Goal: Find contact information: Find contact information

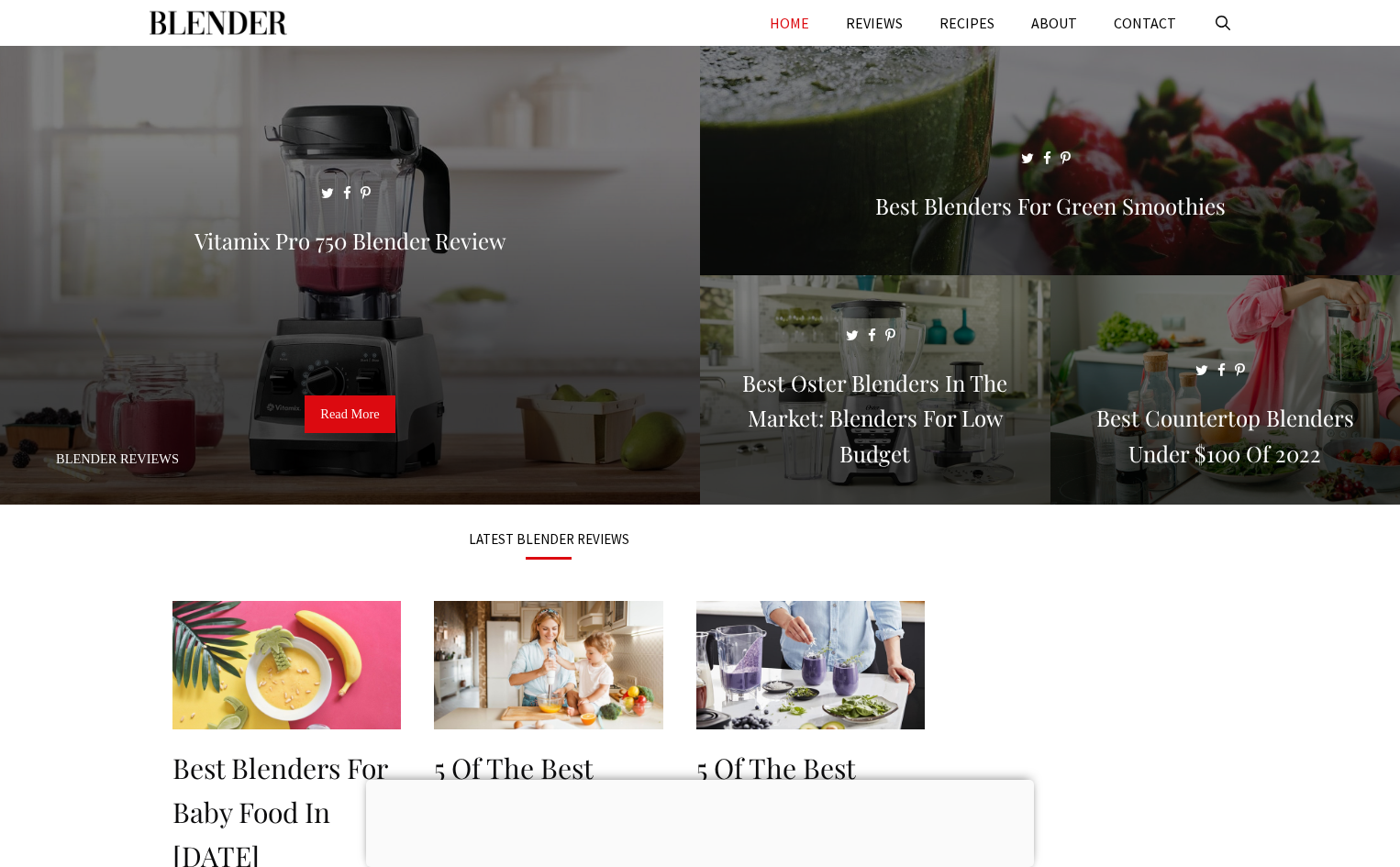
click at [1226, 588] on aside at bounding box center [1099, 807] width 303 height 605
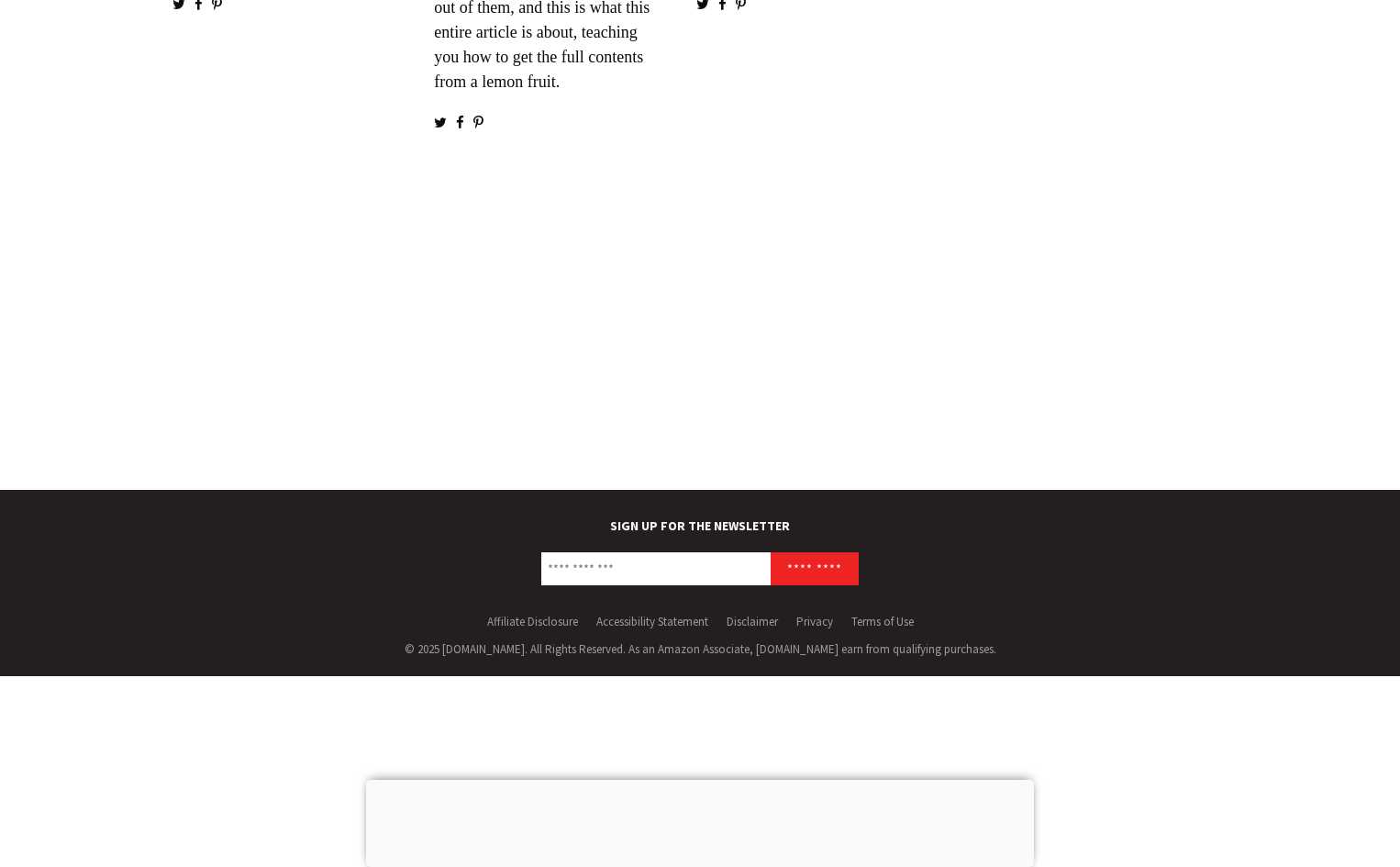
scroll to position [3067, 0]
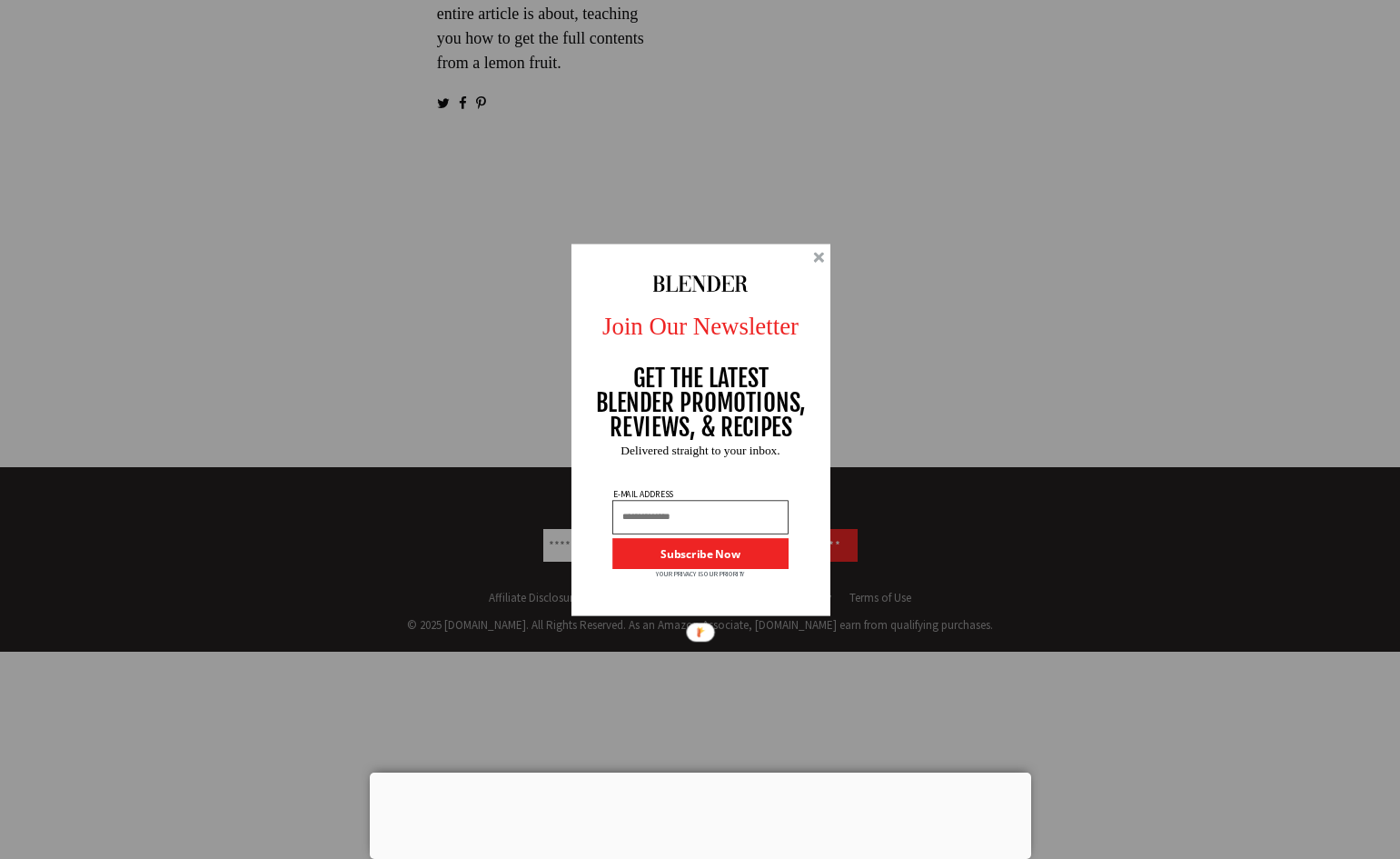
click at [820, 256] on div at bounding box center [819, 257] width 11 height 11
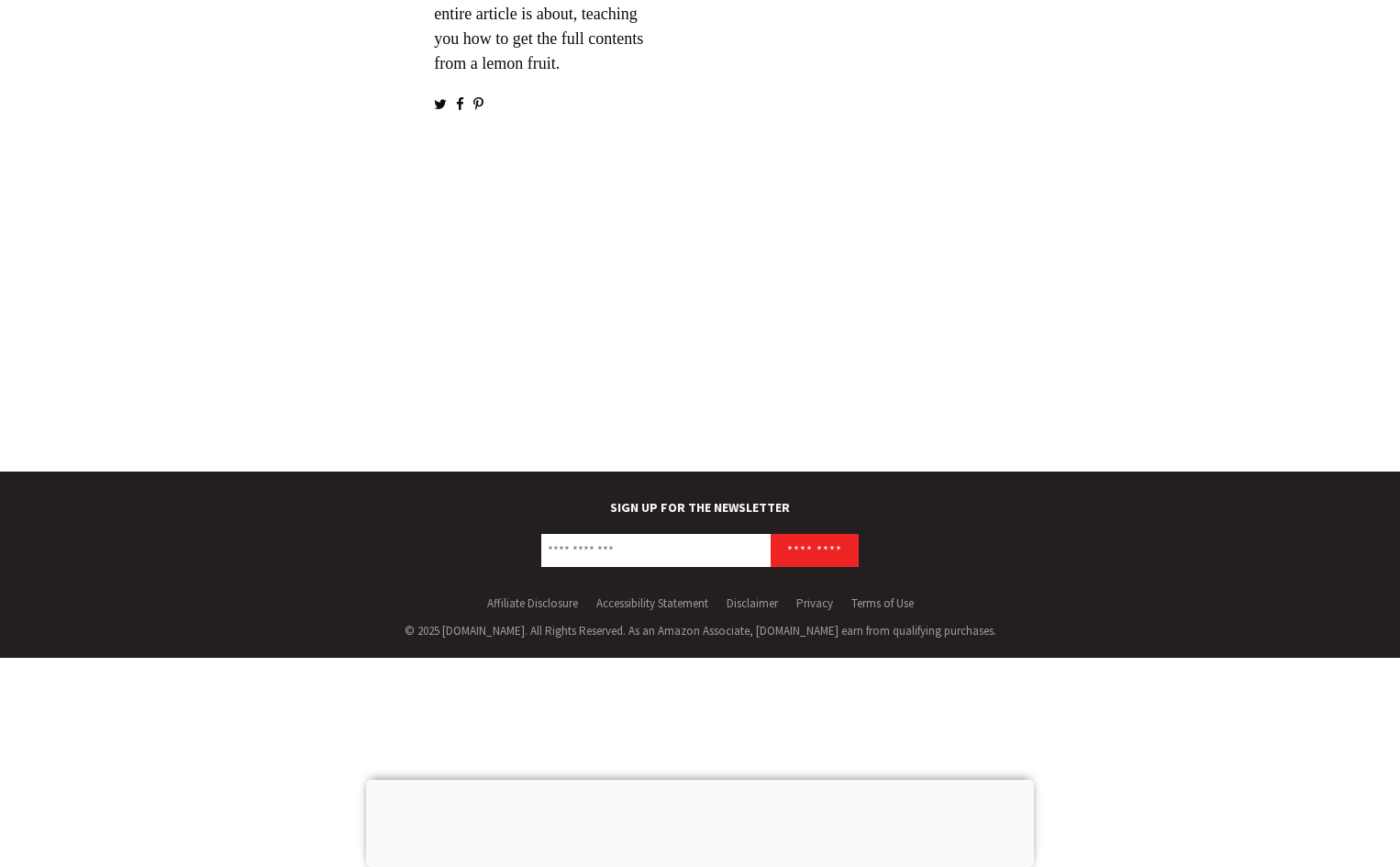
click at [708, 780] on div at bounding box center [700, 780] width 668 height 0
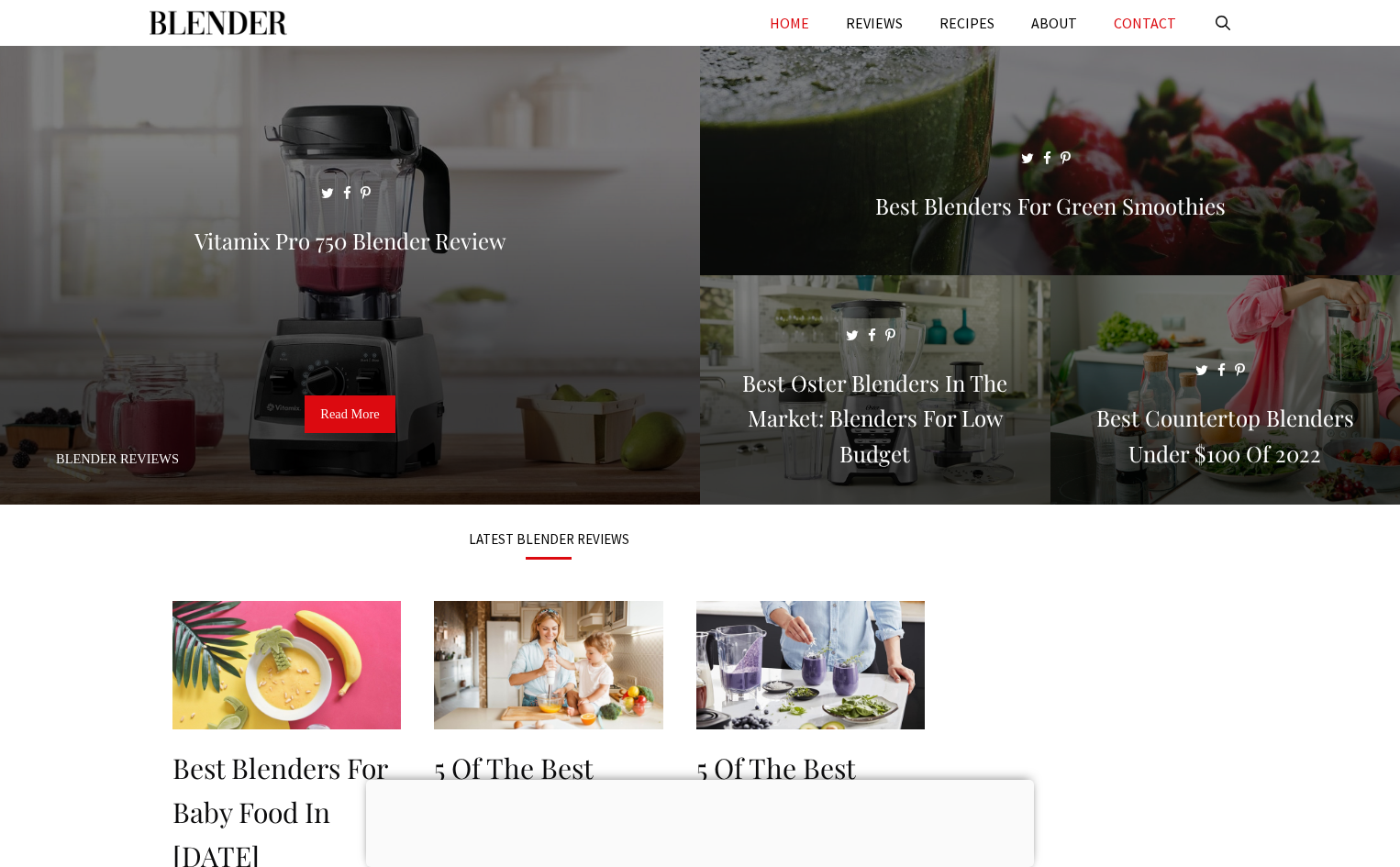
click at [1139, 28] on link "CONTACT" at bounding box center [1145, 22] width 99 height 46
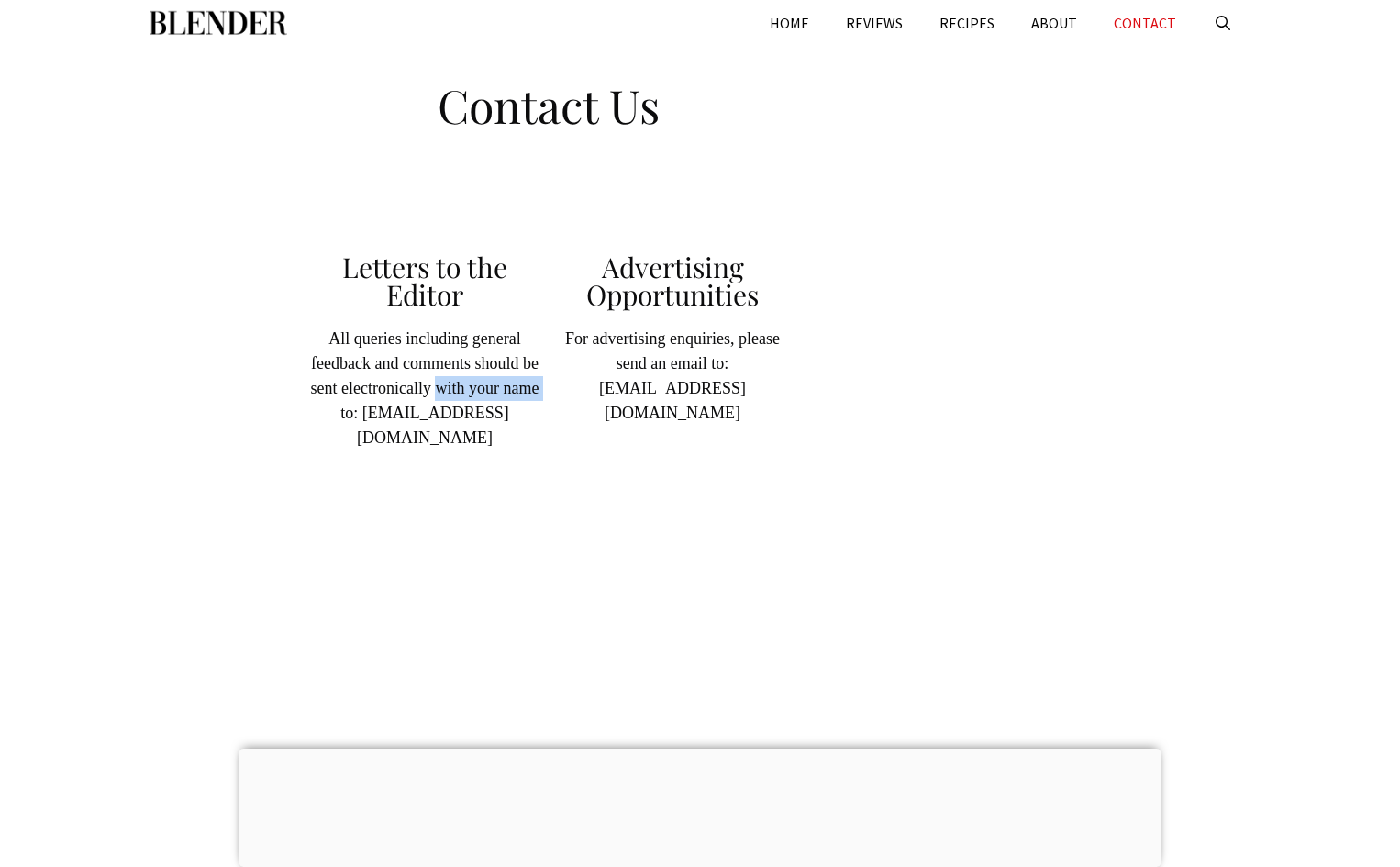
drag, startPoint x: 357, startPoint y: 411, endPoint x: 473, endPoint y: 415, distance: 116.1
click at [473, 415] on p "All queries including general feedback and comments should be sent electronical…" at bounding box center [424, 389] width 229 height 124
drag, startPoint x: 567, startPoint y: 342, endPoint x: 787, endPoint y: 344, distance: 220.0
click at [787, 344] on p "For advertising enquiries, please send an email to: blenderdomain@gmail.com" at bounding box center [672, 377] width 229 height 99
click at [721, 362] on p "For advertising enquiries, please send an email to: blenderdomain@gmail.com" at bounding box center [672, 377] width 229 height 99
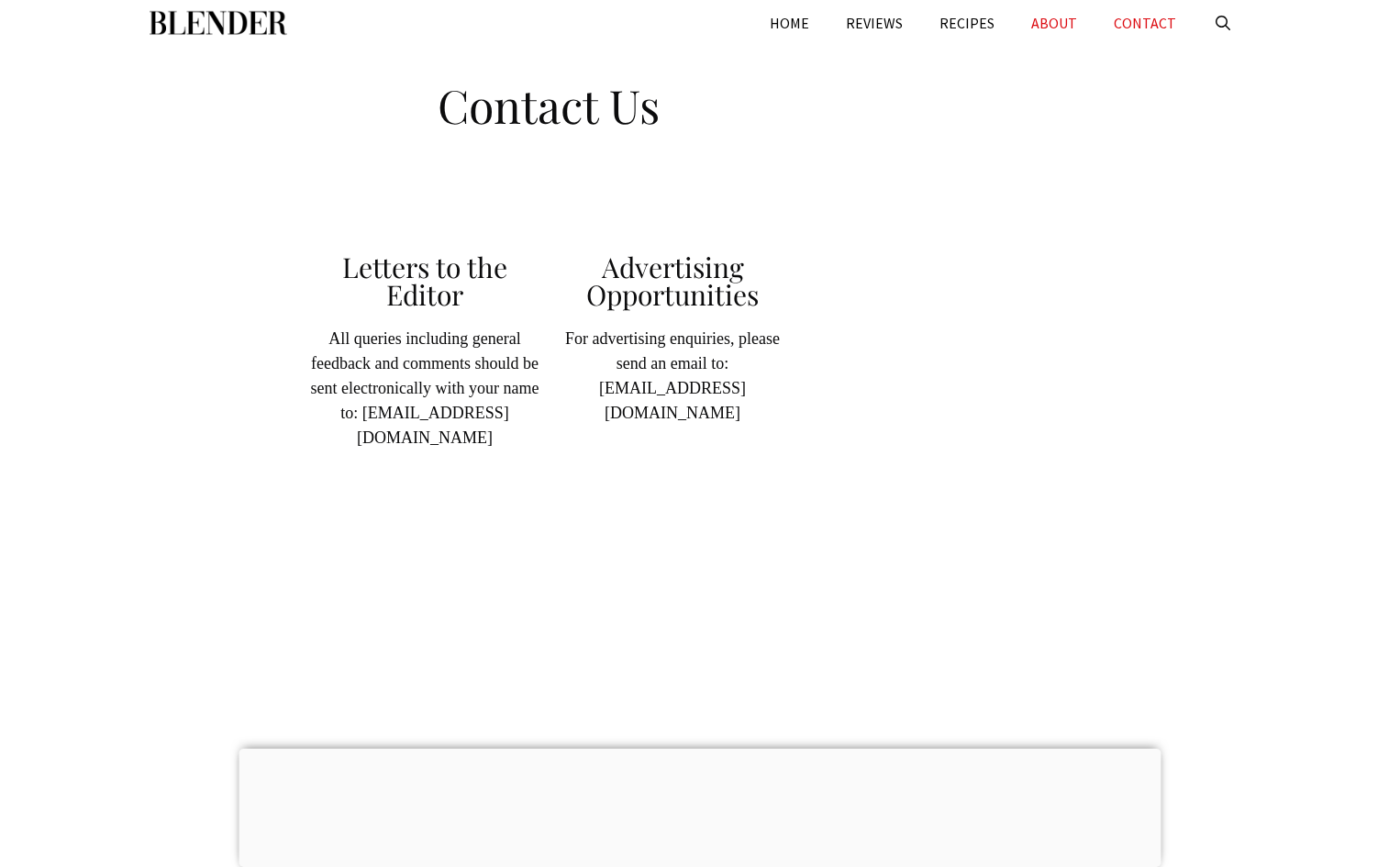
click at [1063, 29] on link "ABOUT" at bounding box center [1054, 22] width 82 height 46
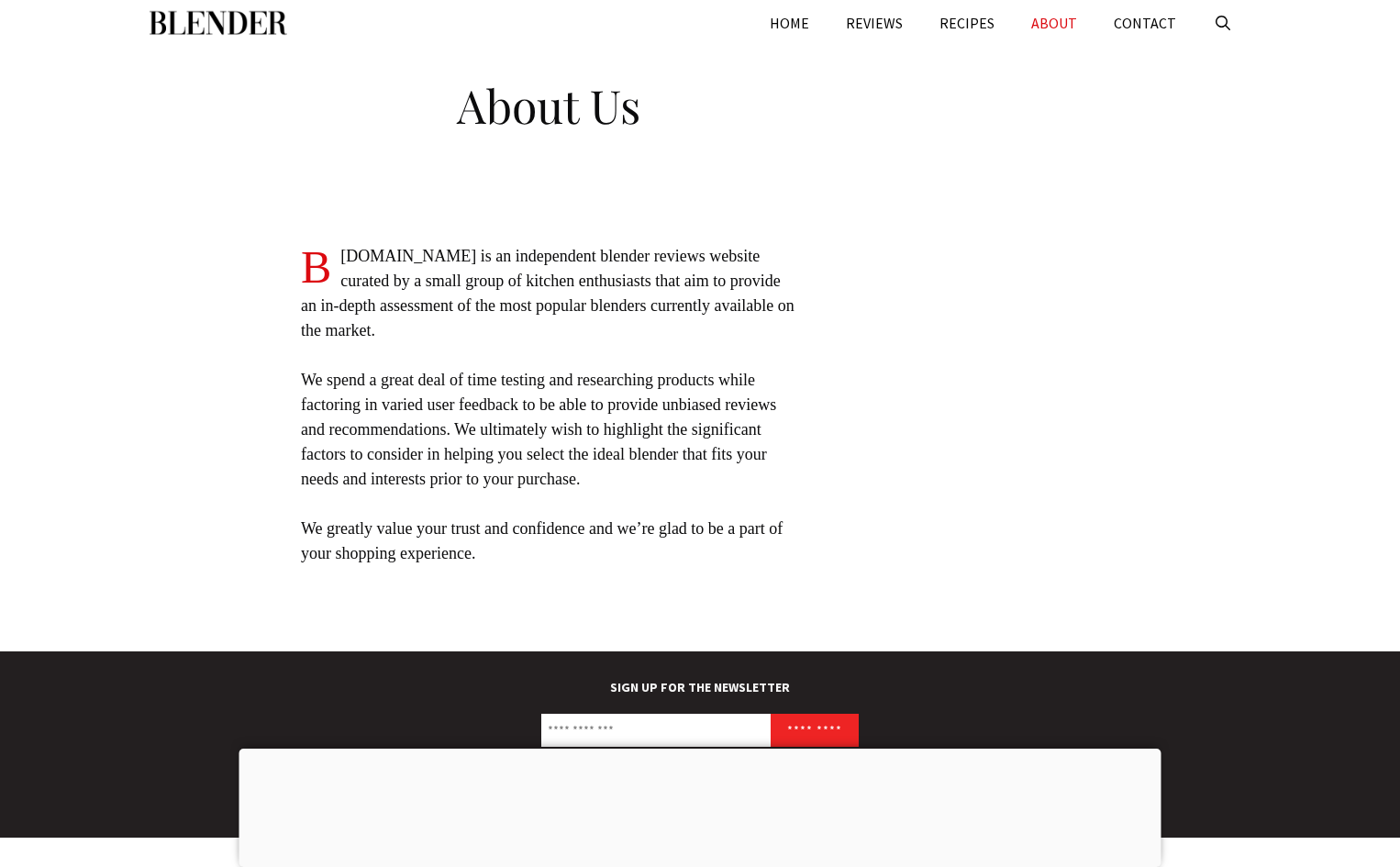
click at [195, 21] on img "Primary" at bounding box center [218, 22] width 137 height 46
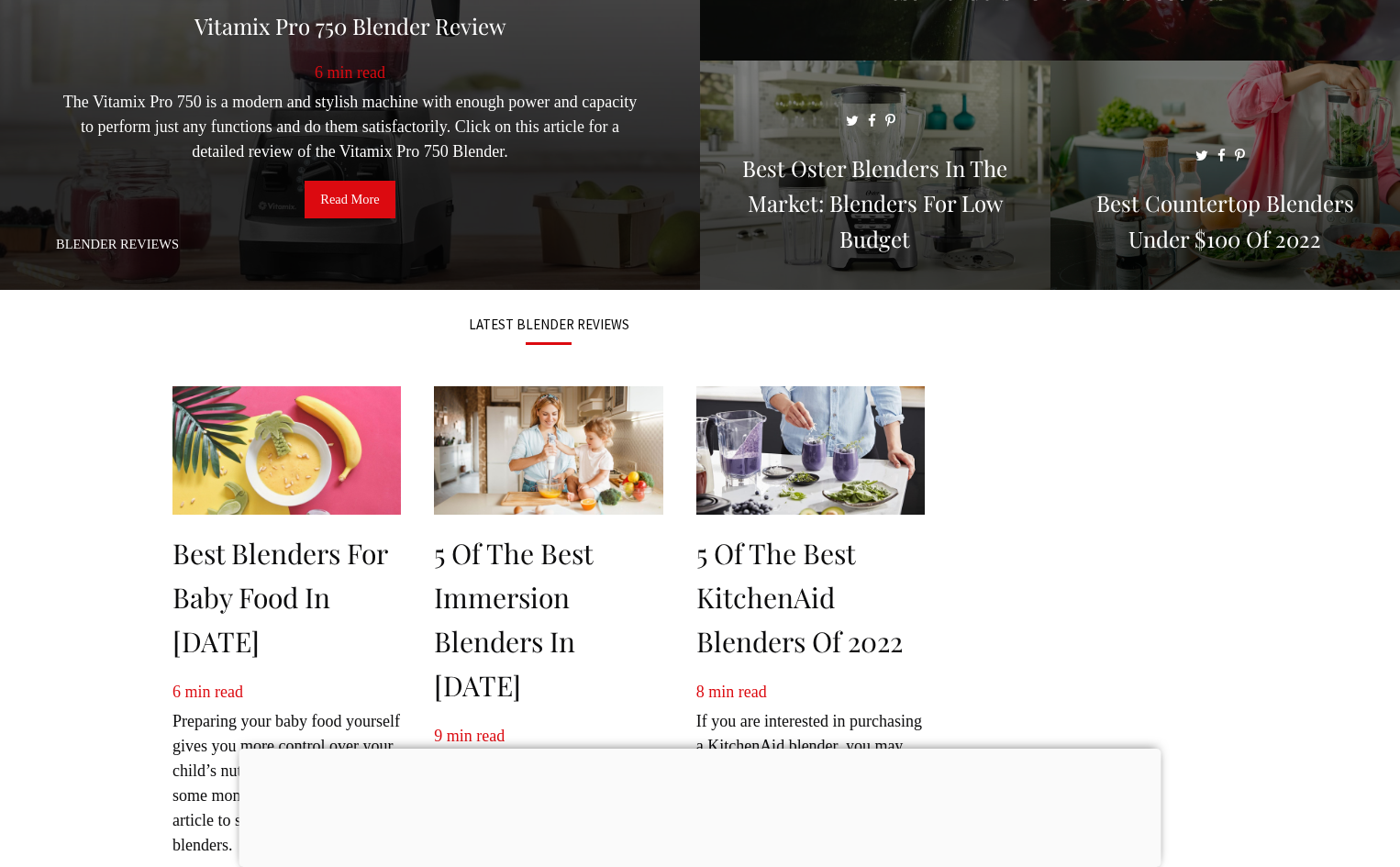
scroll to position [183, 0]
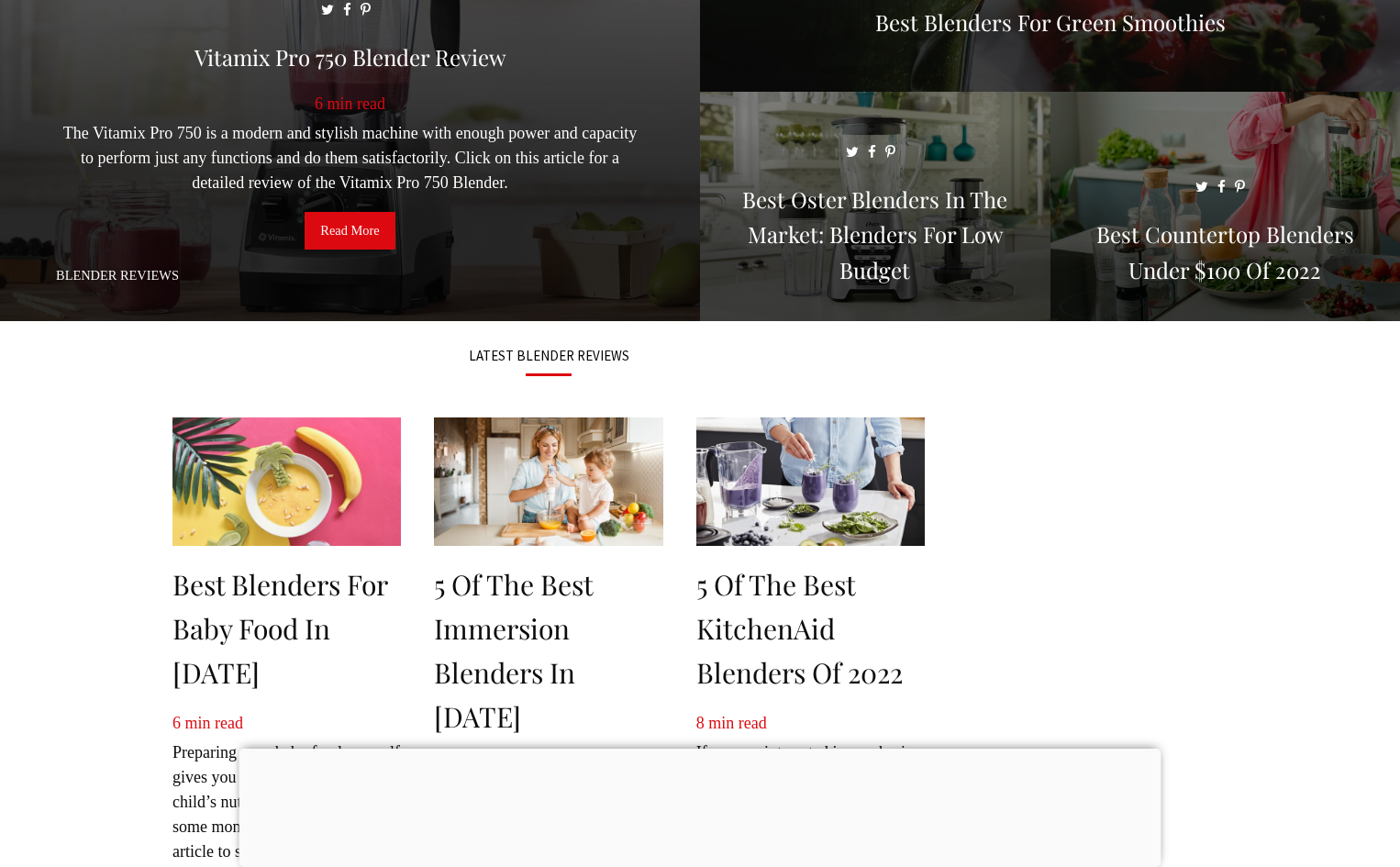
click at [356, 157] on span at bounding box center [350, 100] width 700 height 476
click at [338, 234] on link "Read More" at bounding box center [350, 231] width 90 height 38
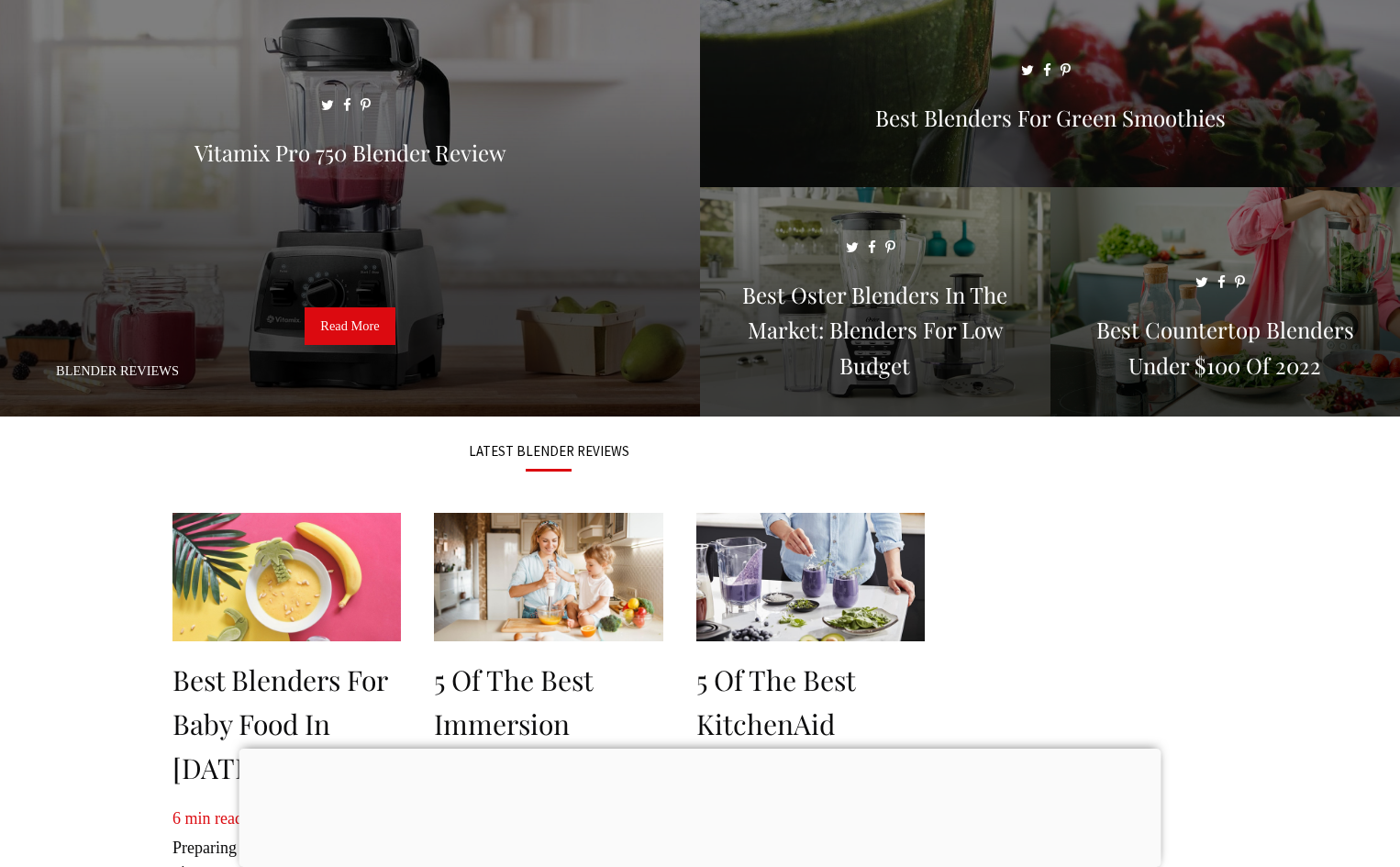
scroll to position [0, 0]
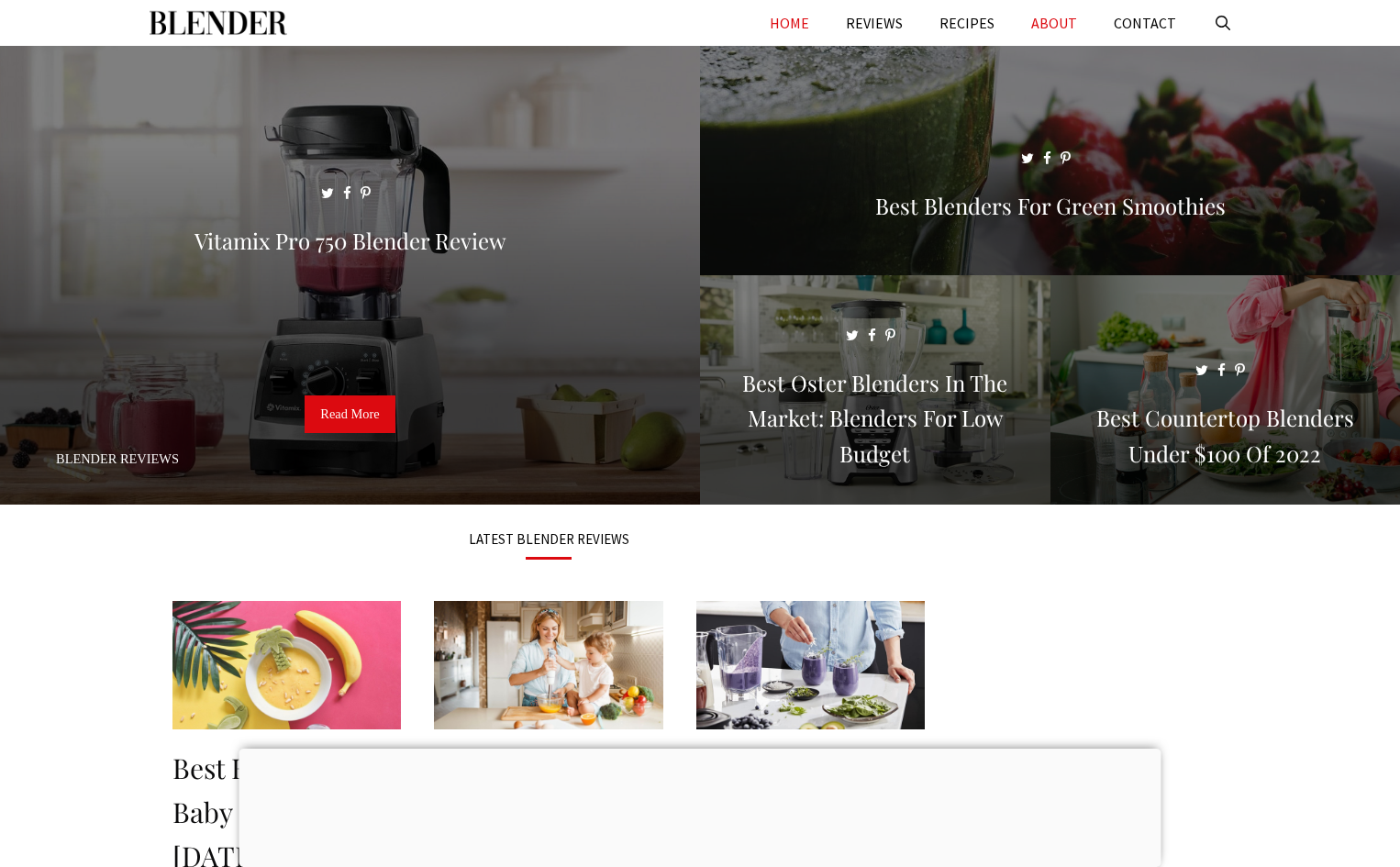
click at [1065, 24] on link "ABOUT" at bounding box center [1054, 22] width 82 height 46
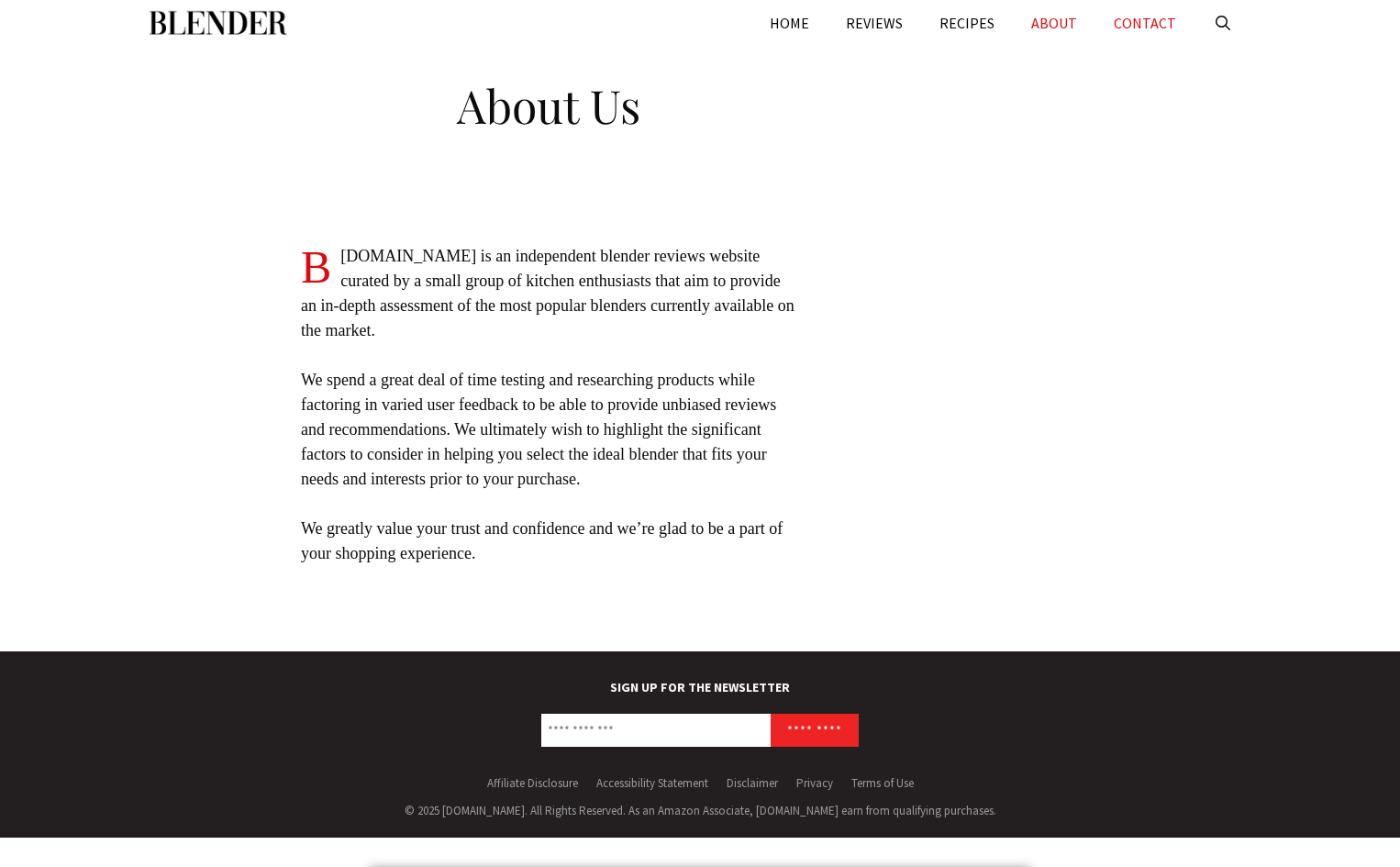
click at [1158, 13] on link "CONTACT" at bounding box center [1145, 22] width 99 height 46
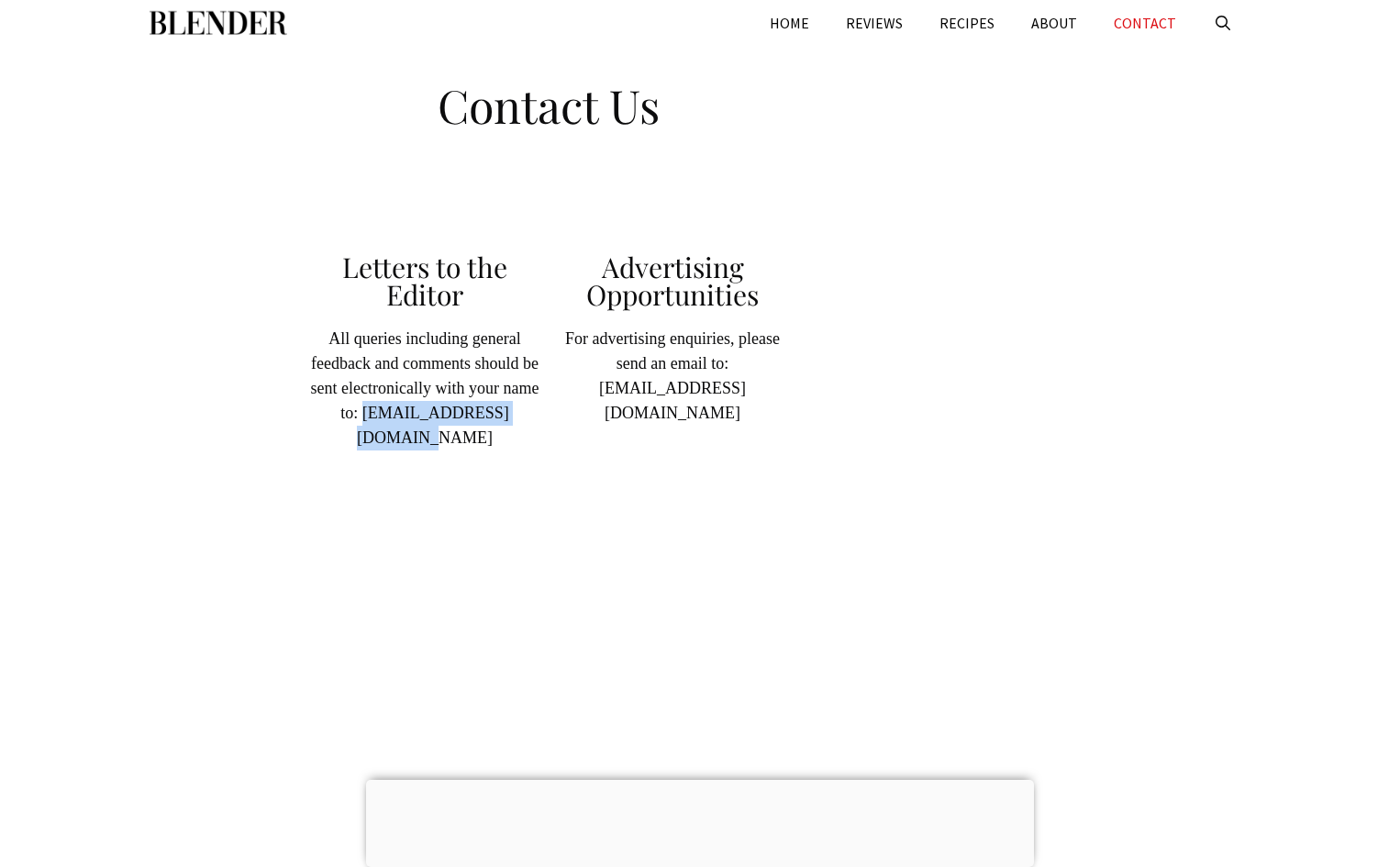
drag, startPoint x: 319, startPoint y: 440, endPoint x: 533, endPoint y: 451, distance: 214.3
click at [533, 451] on div "All queries including general feedback and comments should be sent electronical…" at bounding box center [424, 401] width 229 height 149
copy p "blenderdomain@gmail.com"
